Goal: Entertainment & Leisure: Consume media (video, audio)

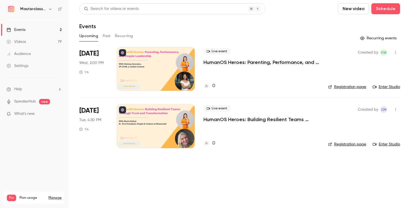
click at [21, 41] on div "Videos" at bounding box center [16, 41] width 19 height 5
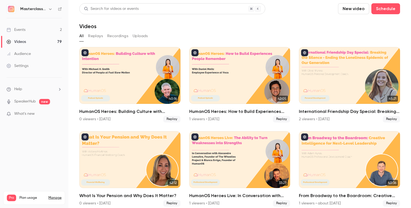
click at [95, 36] on button "Replays" at bounding box center [95, 36] width 15 height 9
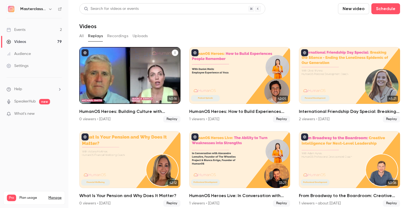
click at [125, 77] on div "HumanOS Heroes: Building Culture with Intention" at bounding box center [129, 75] width 101 height 57
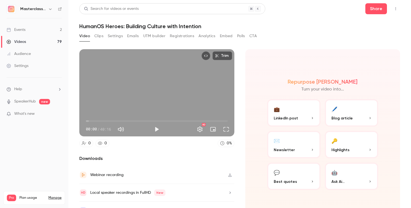
scroll to position [11, 0]
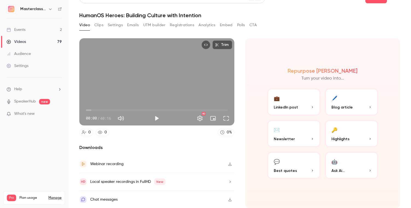
click at [227, 165] on button "button" at bounding box center [230, 164] width 9 height 9
click at [86, 24] on button "Video" at bounding box center [84, 25] width 11 height 9
click at [16, 40] on div "Videos" at bounding box center [16, 41] width 19 height 5
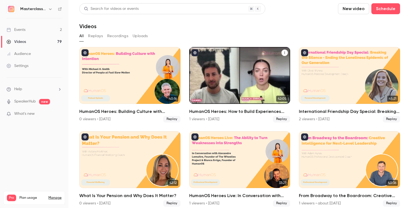
click at [244, 74] on div "HumanOS Heroes: How to Build Experiences People Remember" at bounding box center [239, 75] width 101 height 57
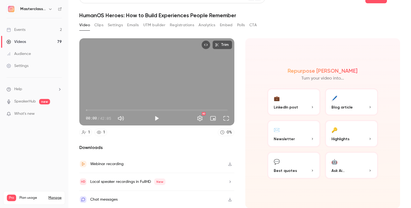
scroll to position [8, 0]
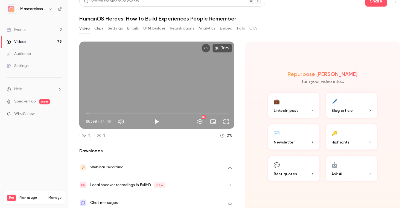
click at [229, 167] on icon "button" at bounding box center [230, 167] width 4 height 4
